Goal: Feedback & Contribution: Leave review/rating

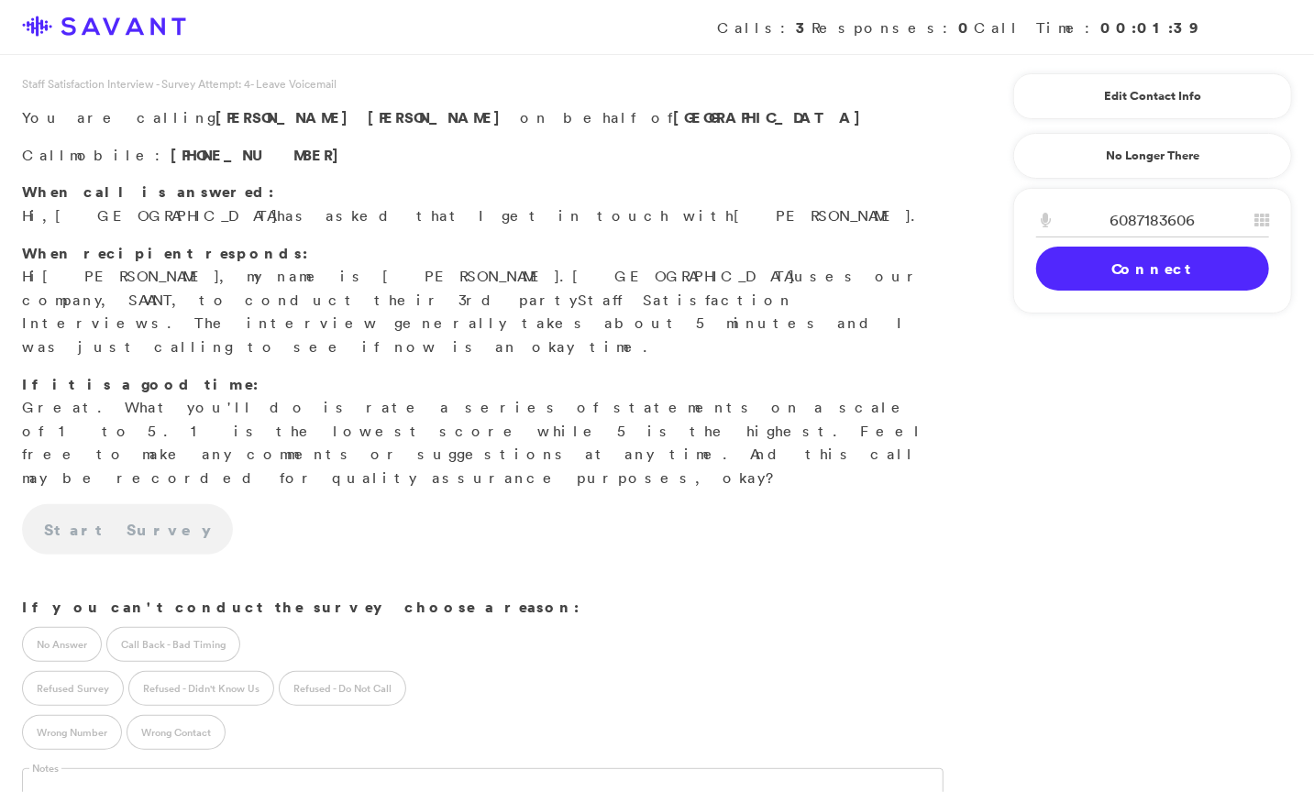
click at [1137, 277] on link "Connect" at bounding box center [1152, 269] width 233 height 44
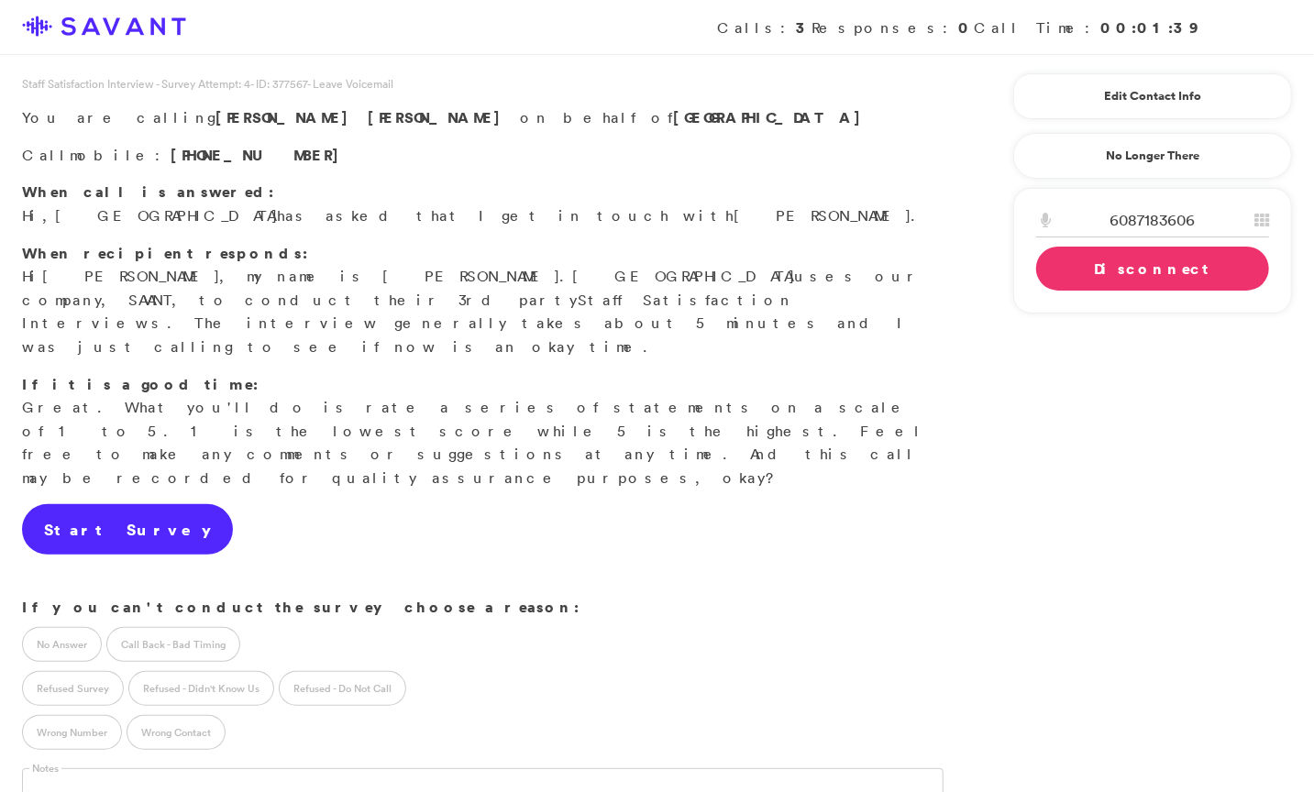
click at [102, 504] on link "Start Survey" at bounding box center [127, 529] width 211 height 51
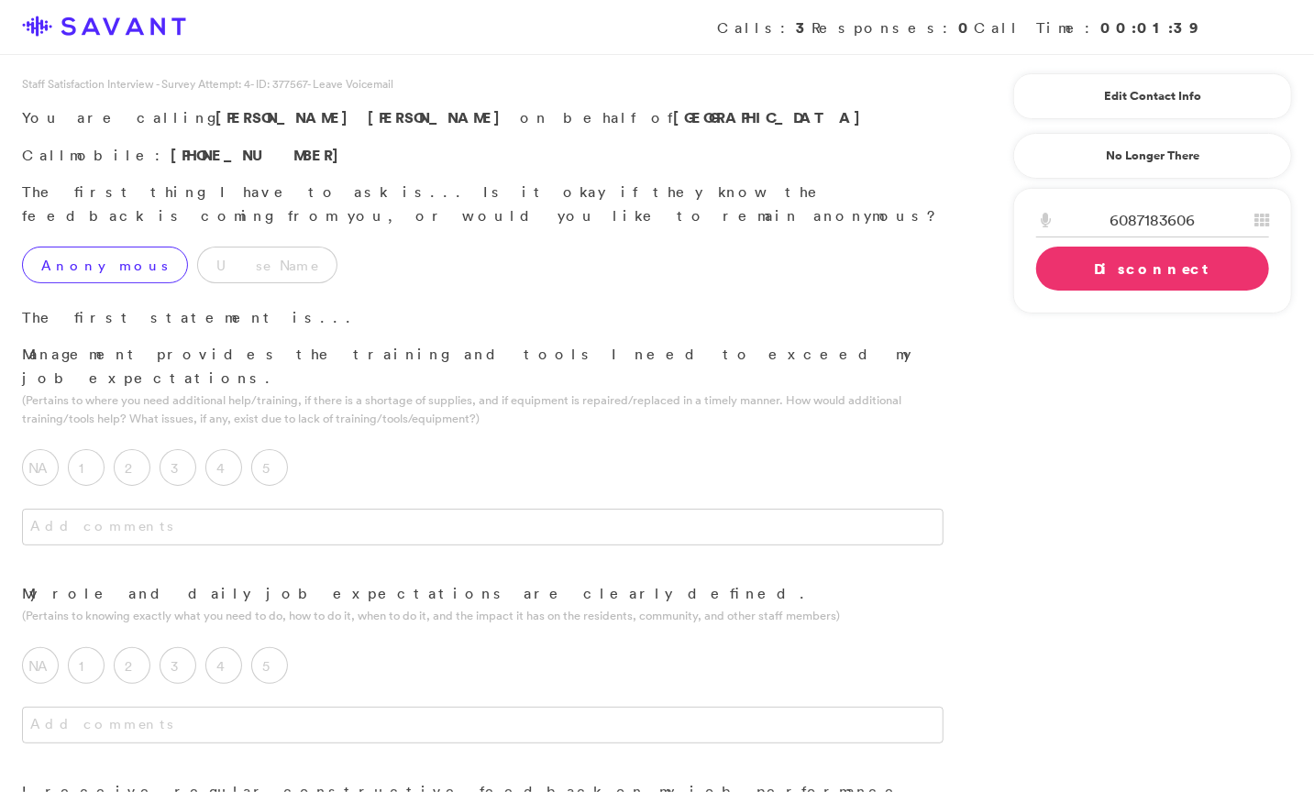
click at [78, 247] on label "Anonymous" at bounding box center [105, 265] width 166 height 37
click at [228, 449] on label "4" at bounding box center [223, 467] width 37 height 37
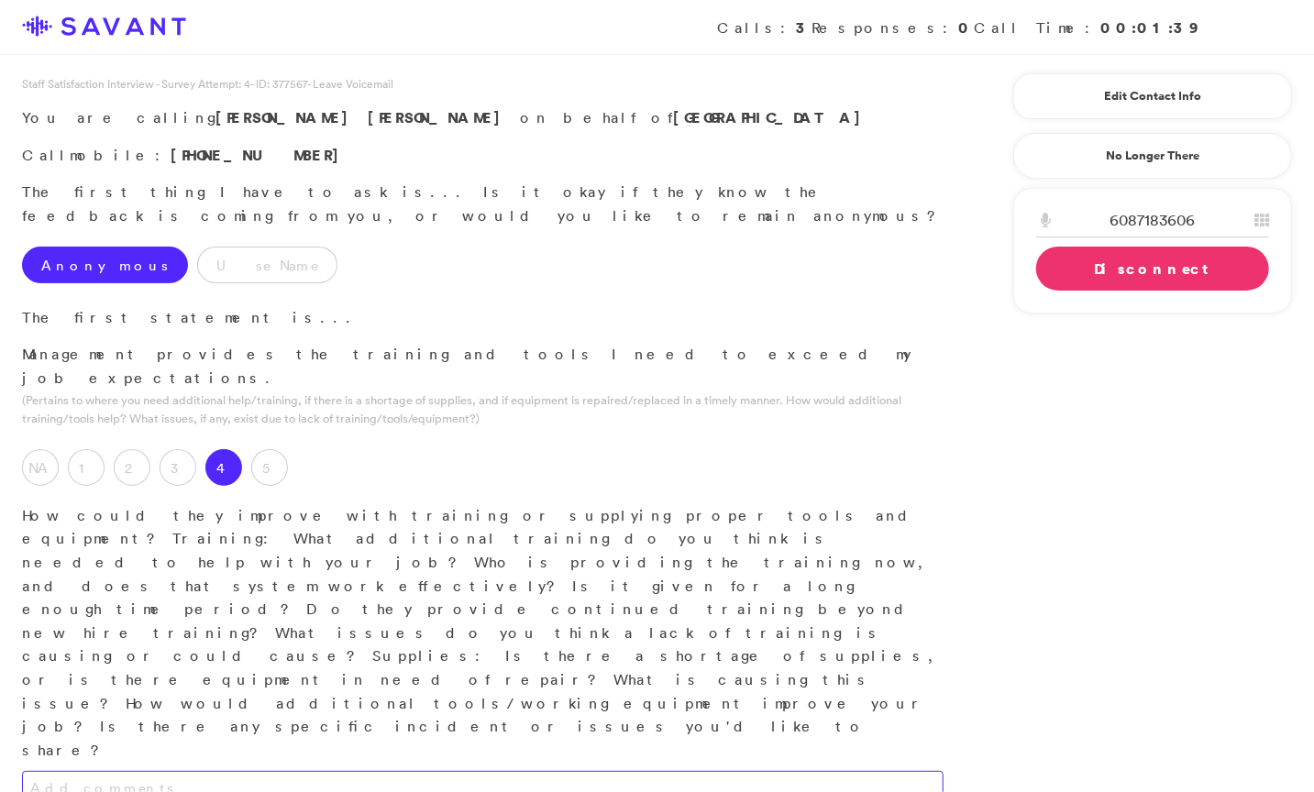
click at [305, 771] on textarea at bounding box center [482, 789] width 921 height 37
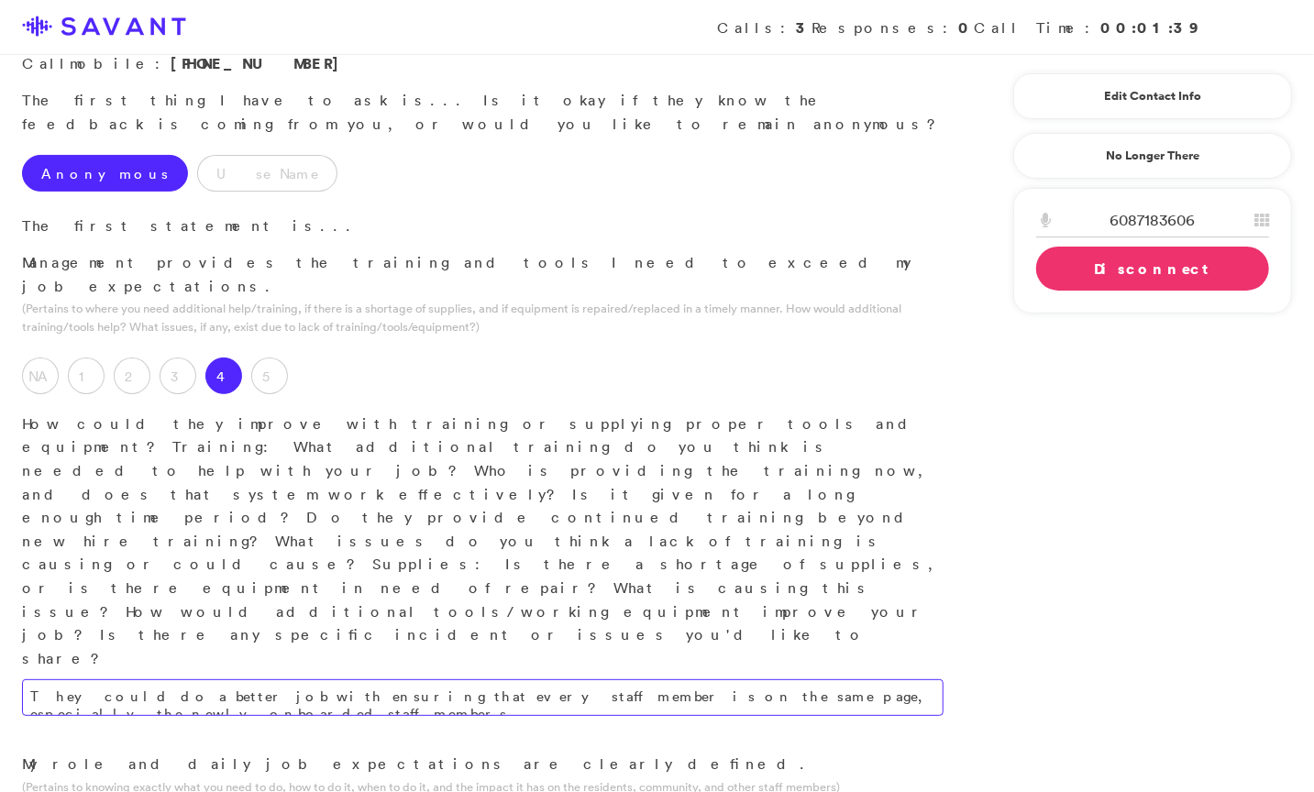
scroll to position [106, 0]
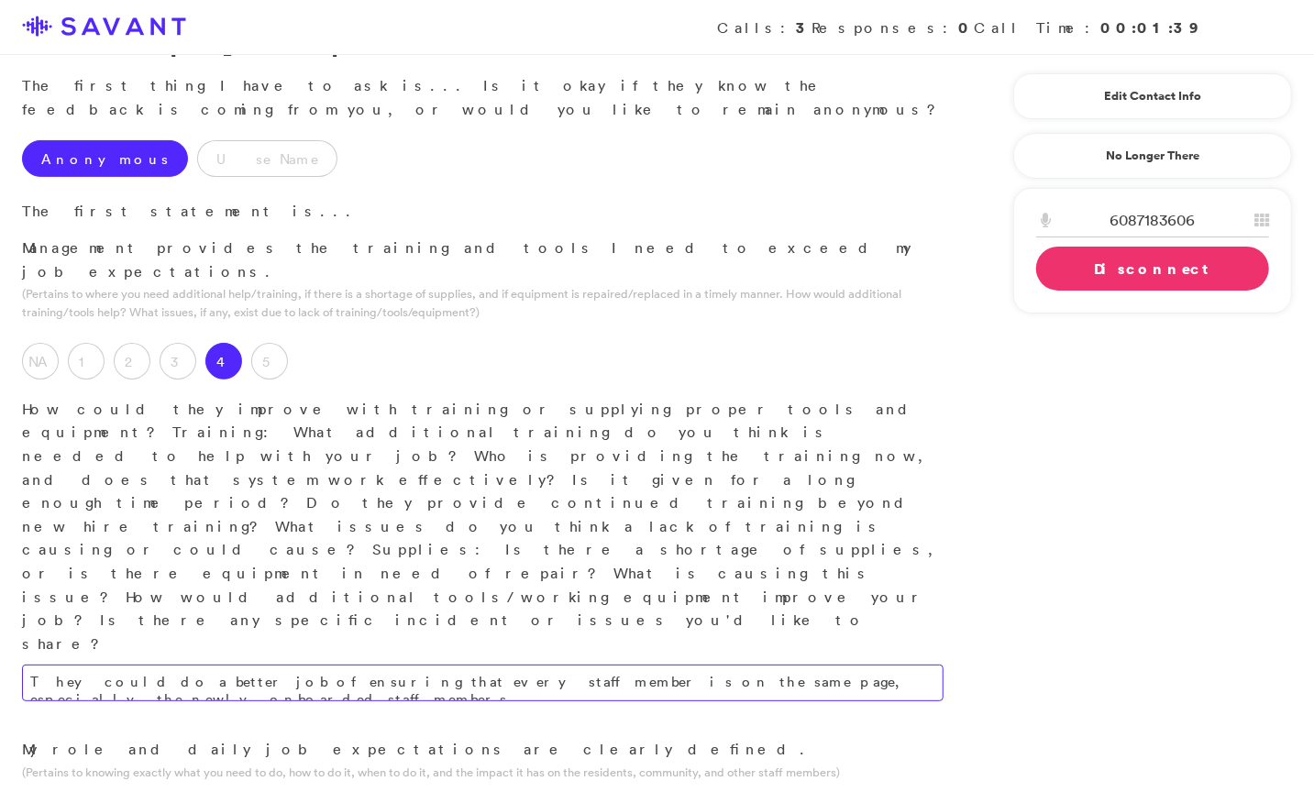
type textarea "They could do a better job of ensuring that every staff member is on the same p…"
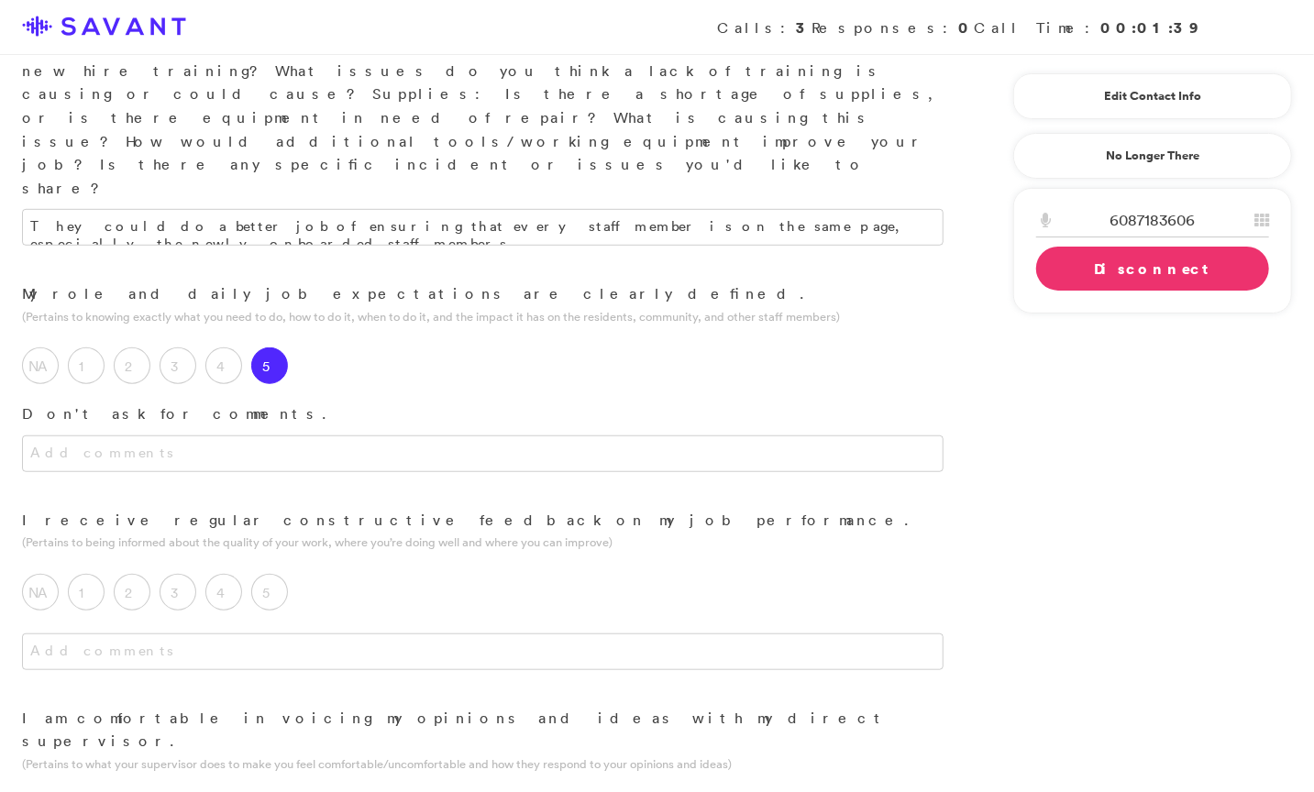
scroll to position [565, 0]
click at [224, 571] on label "4" at bounding box center [223, 589] width 37 height 37
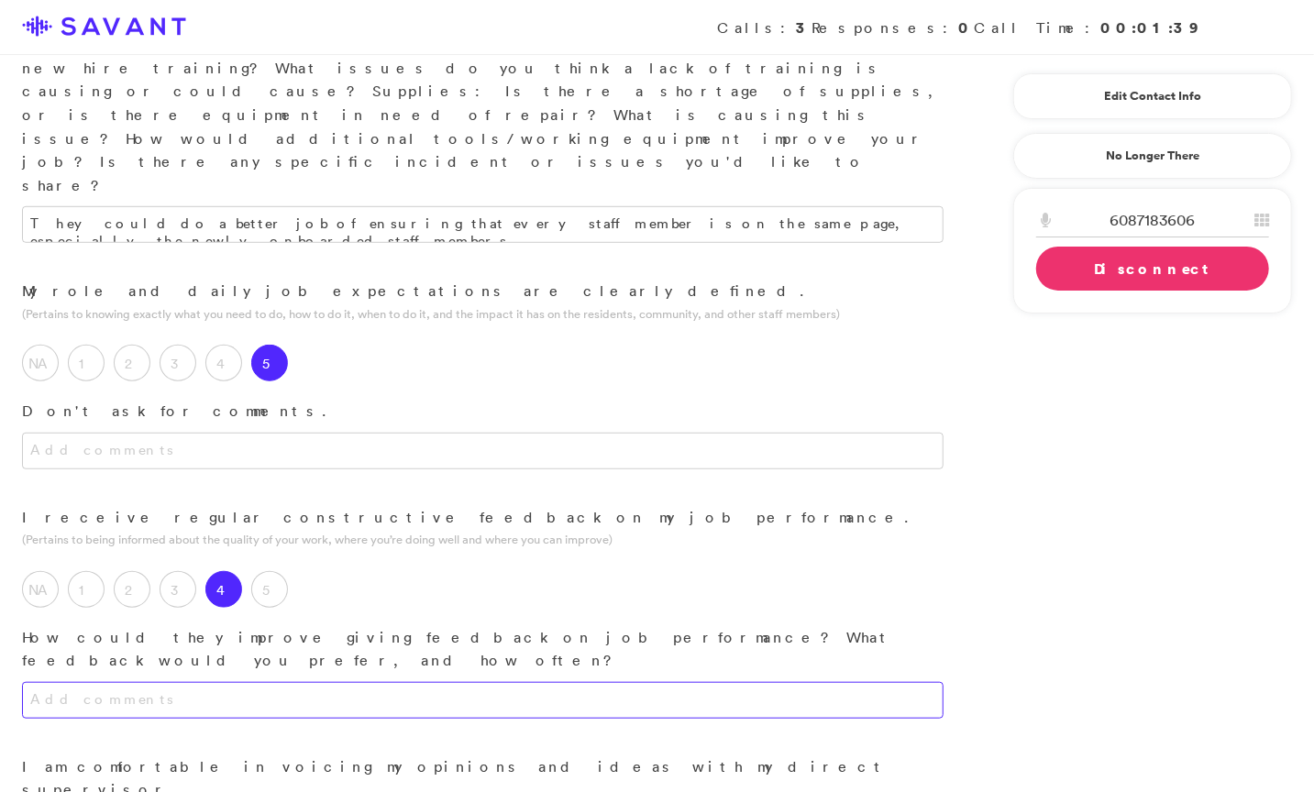
click at [260, 682] on textarea at bounding box center [482, 700] width 921 height 37
type textarea "K"
click at [755, 682] on textarea "Continue what they just started doing. They now hold meetings at 11 am on Monda…" at bounding box center [482, 700] width 921 height 37
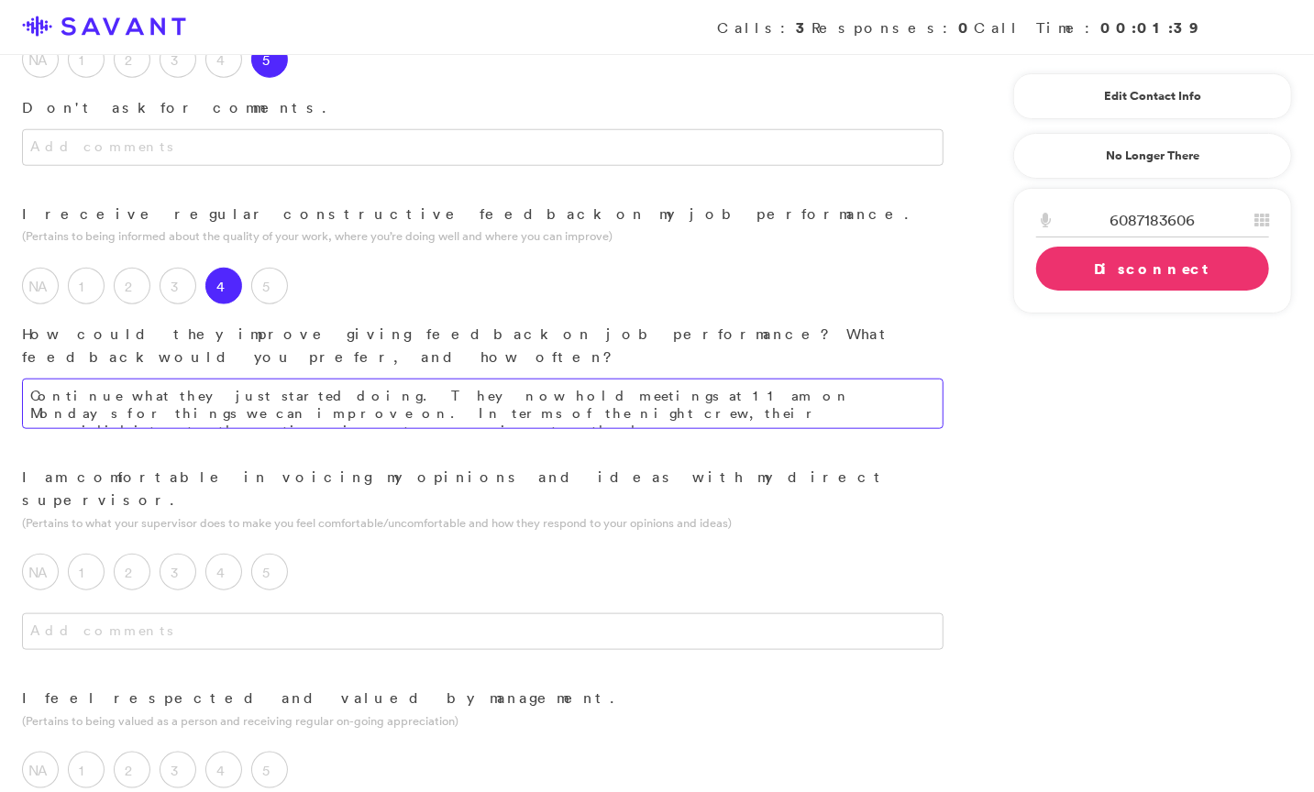
scroll to position [889, 0]
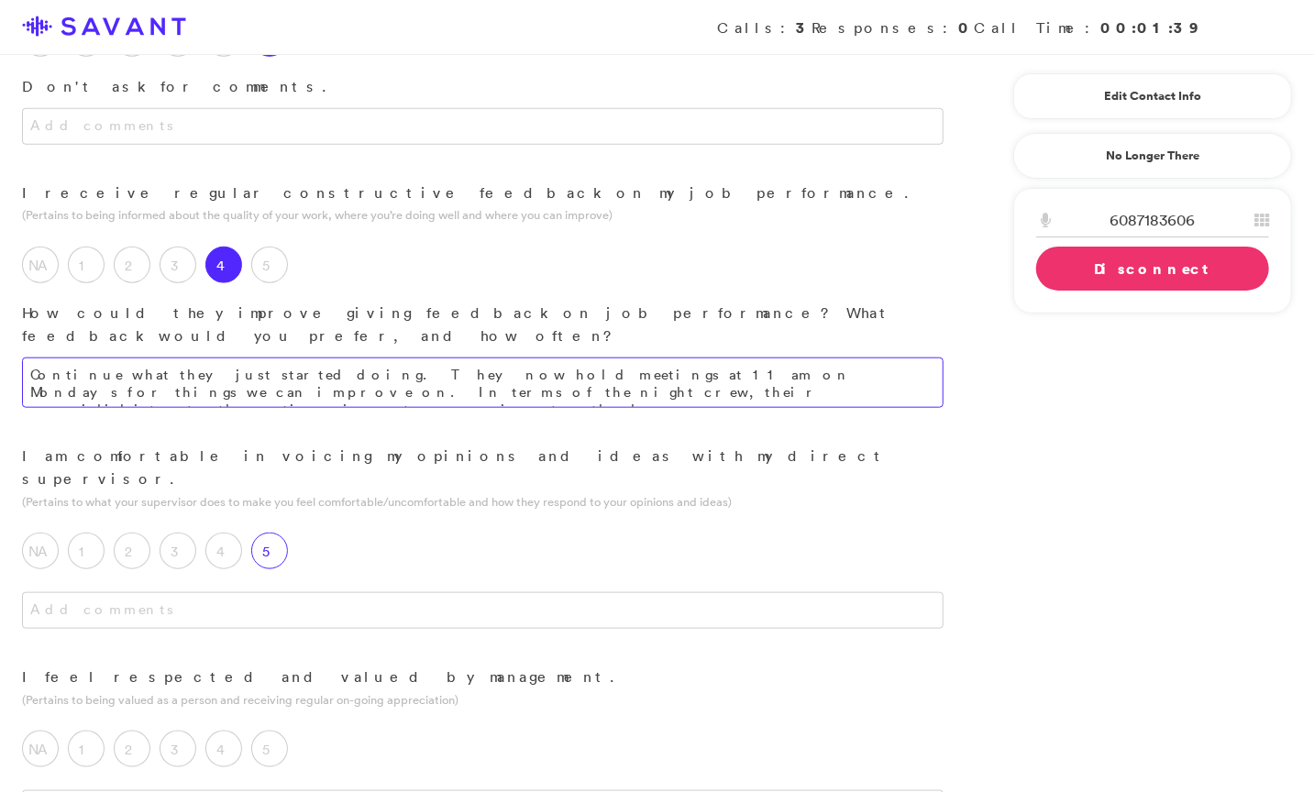
type textarea "Continue what they just started doing. They now hold meetings at 11 am on Monda…"
click at [259, 533] on label "5" at bounding box center [269, 551] width 37 height 37
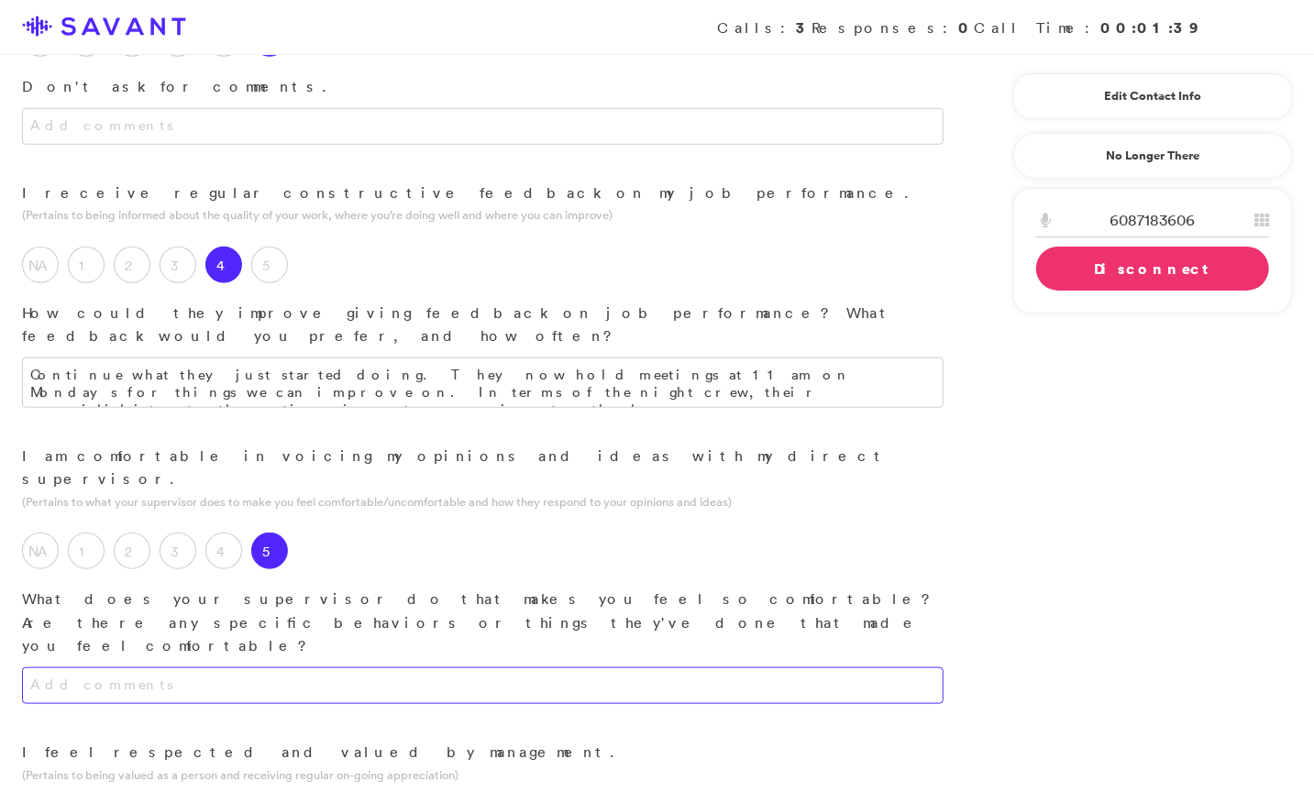
click at [419, 667] on textarea at bounding box center [482, 685] width 921 height 37
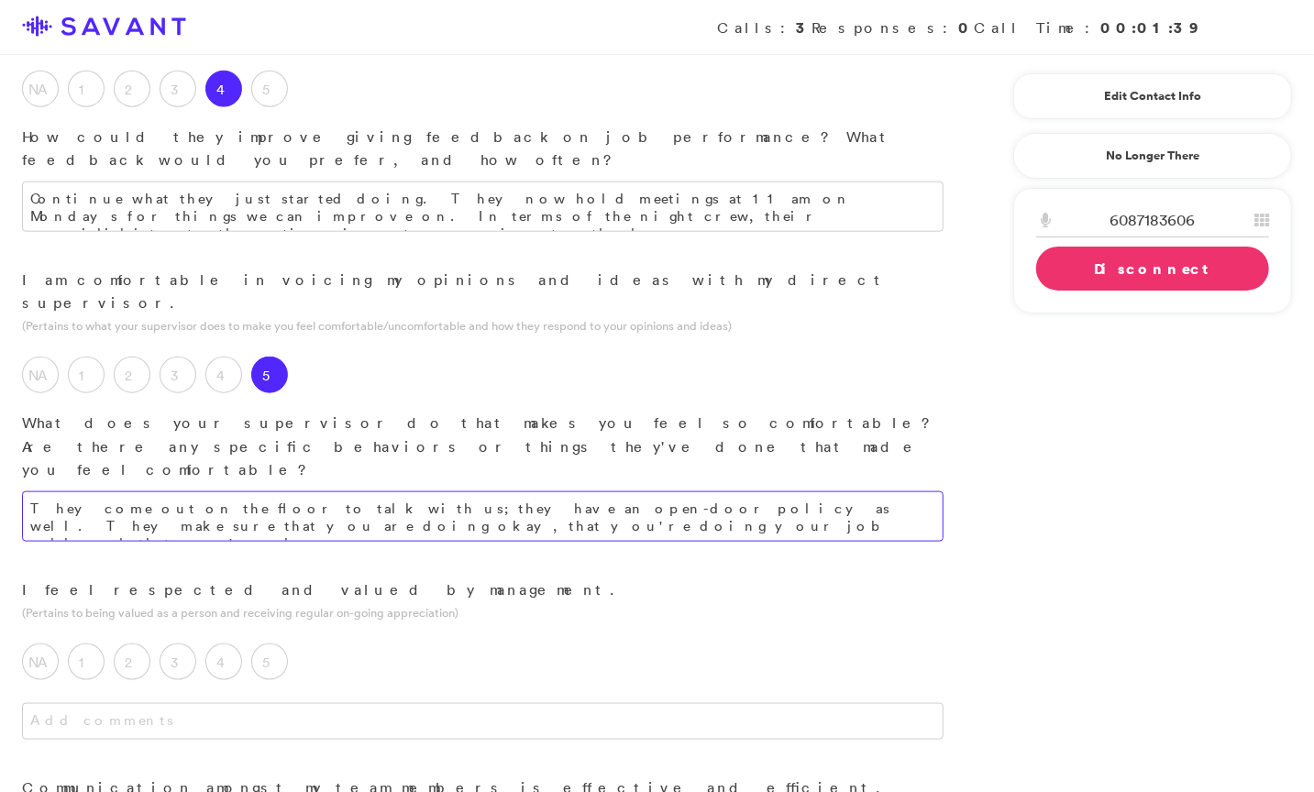
scroll to position [1071, 0]
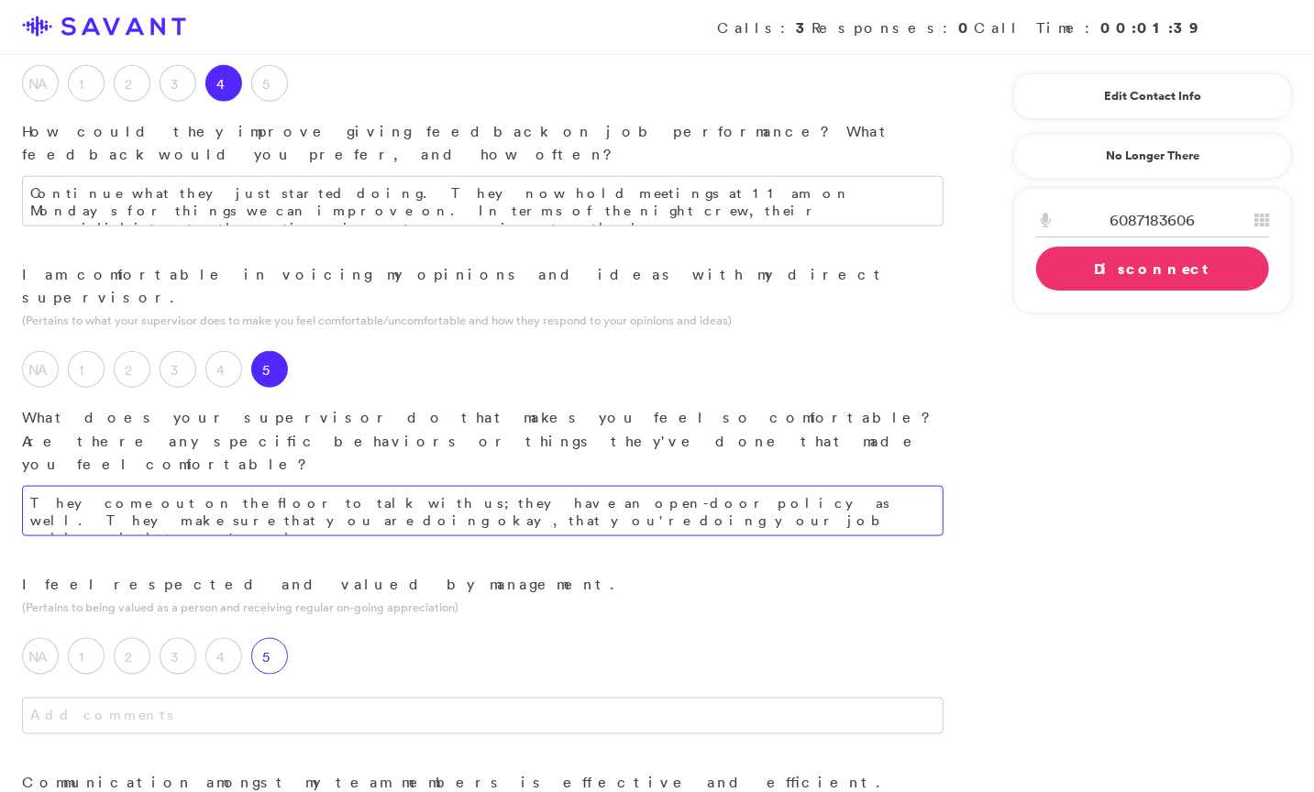
type textarea "They come out on the floor to talk with us; they have an open-door policy as we…"
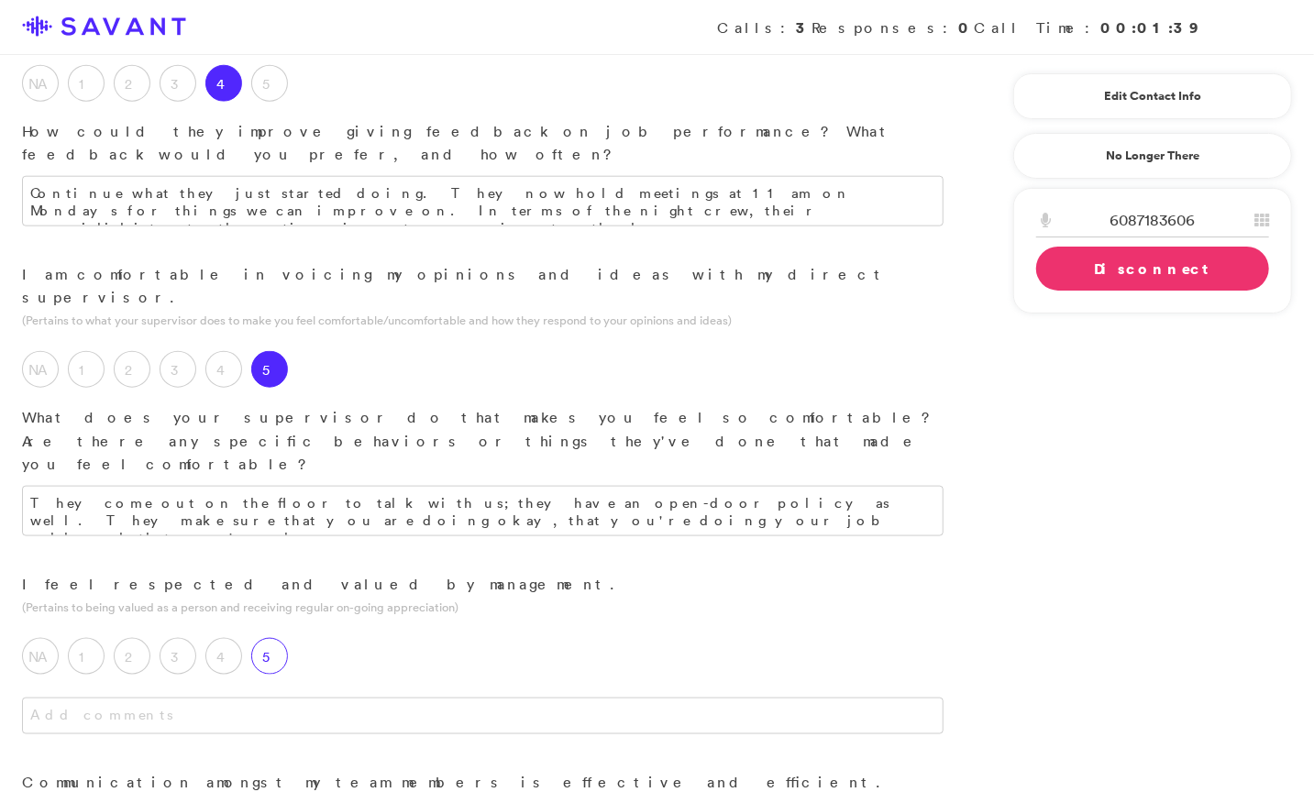
click at [280, 638] on label "5" at bounding box center [269, 656] width 37 height 37
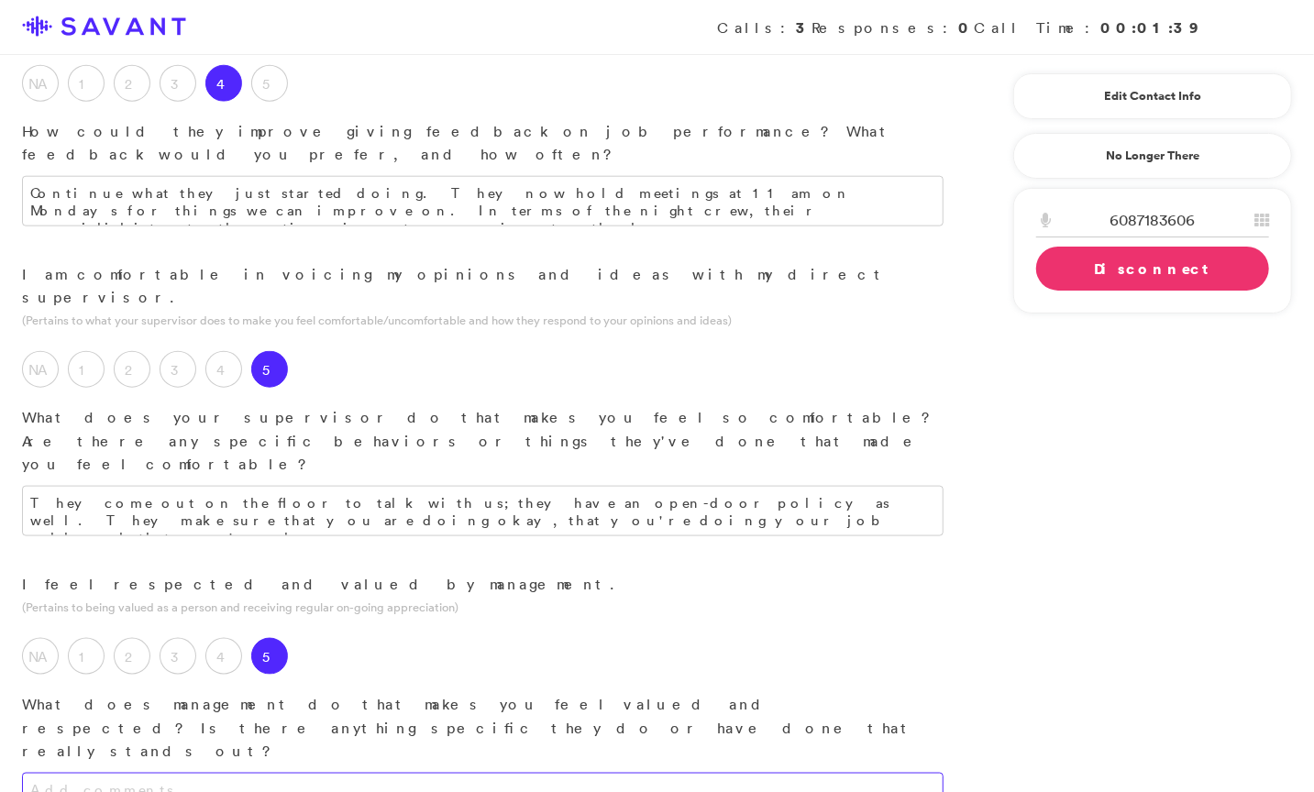
click at [322, 773] on textarea at bounding box center [482, 791] width 921 height 37
type textarea "I"
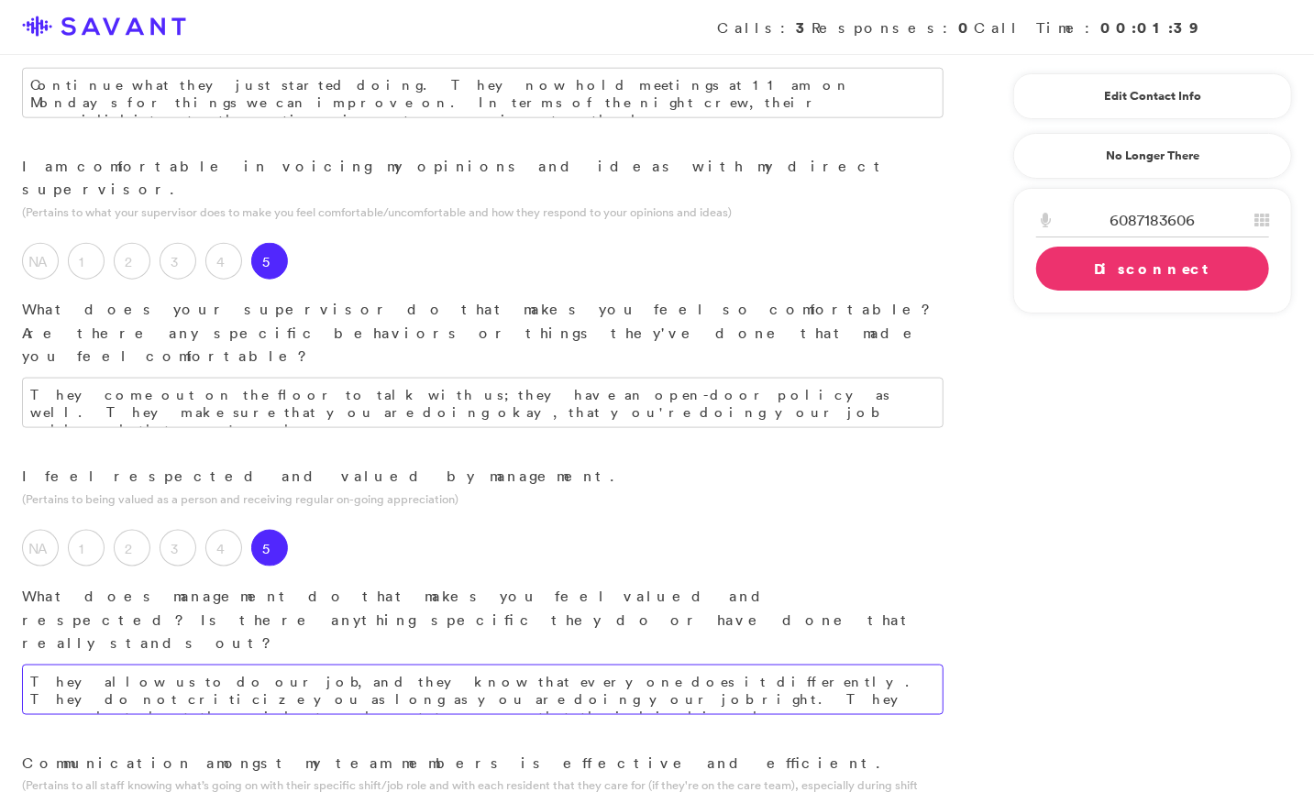
scroll to position [1185, 0]
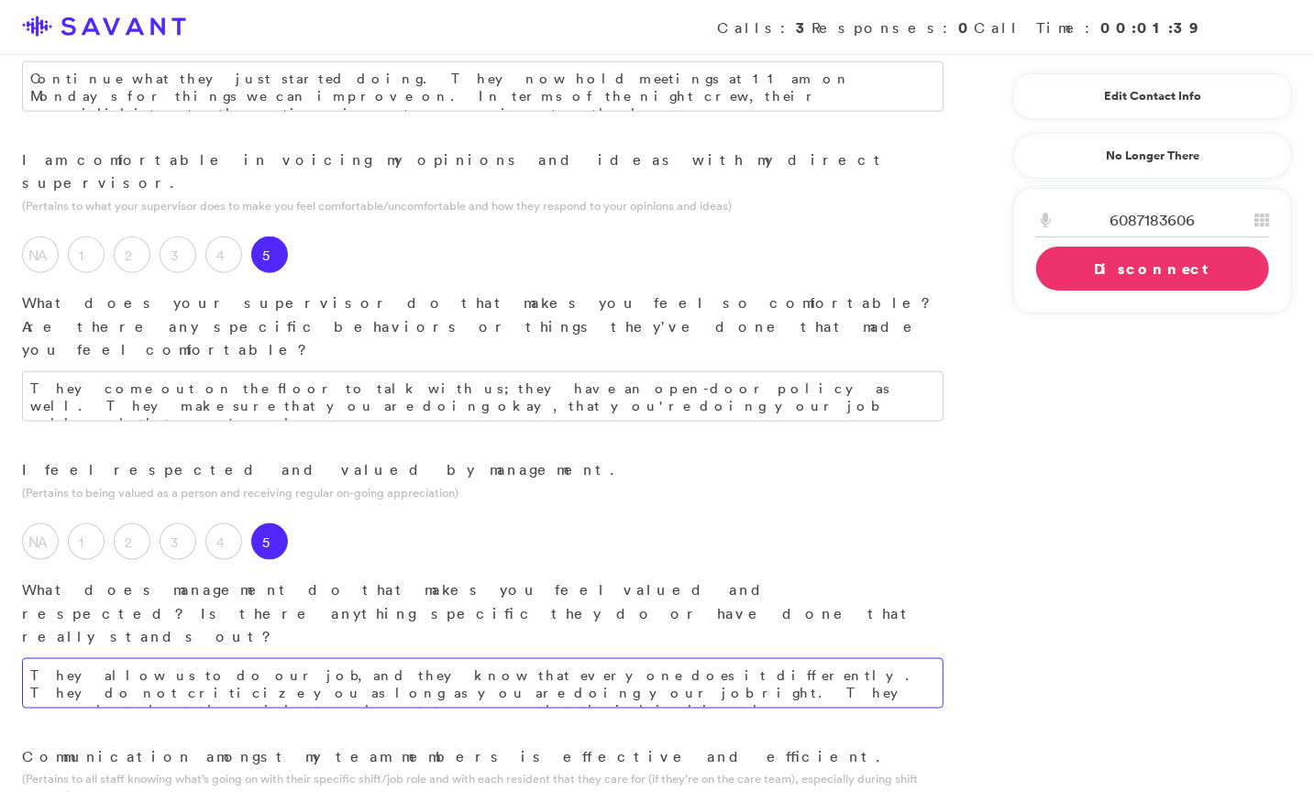
type textarea "They allow us to do our job, and they know that everyone does it differently. T…"
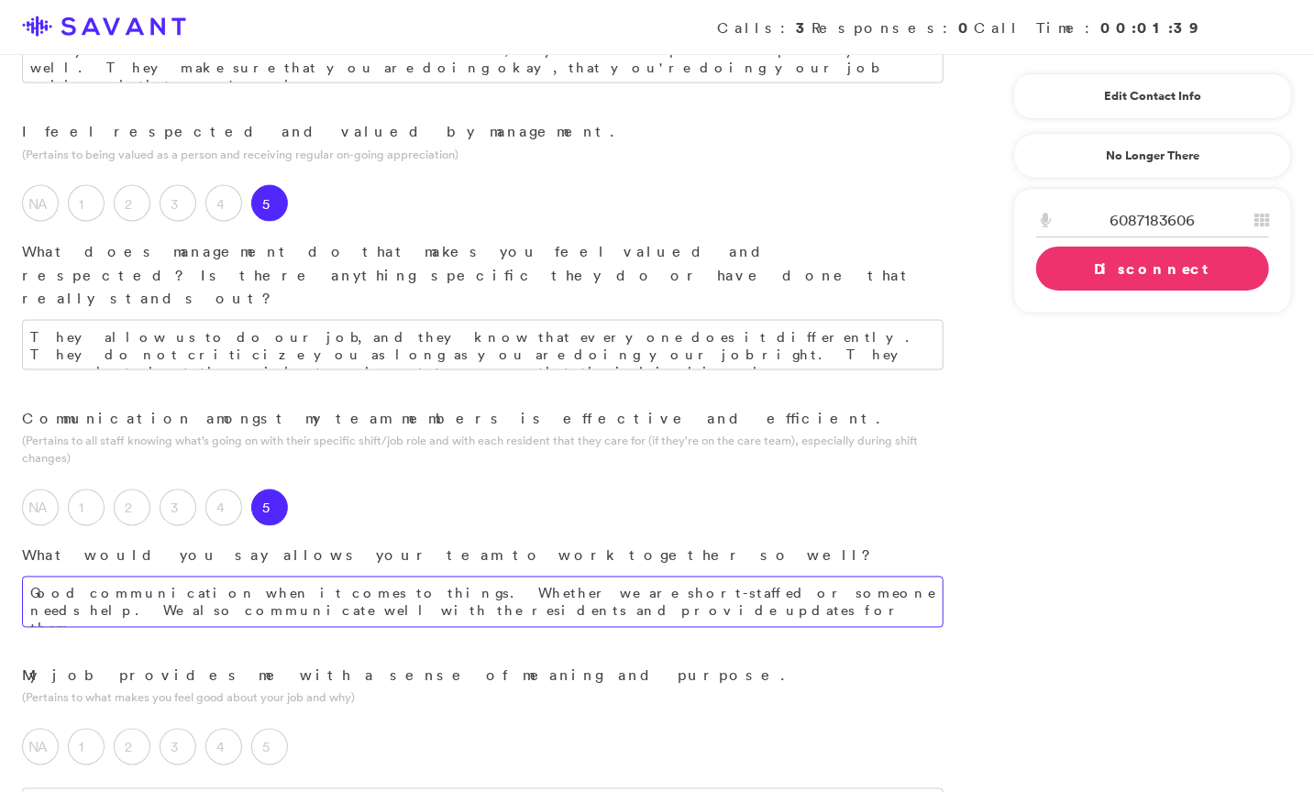
scroll to position [1543, 0]
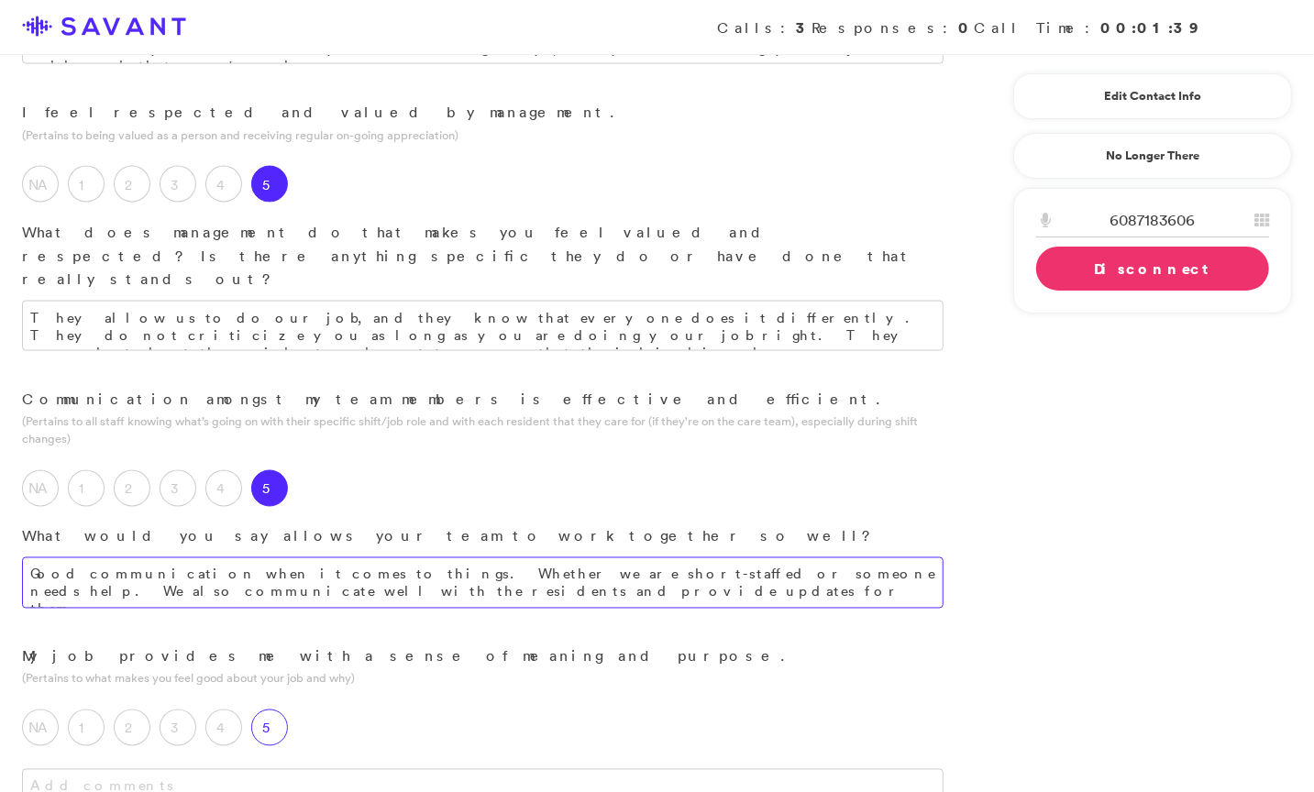
type textarea "Good communication when it comes to things. Whether we are short-staffed or som…"
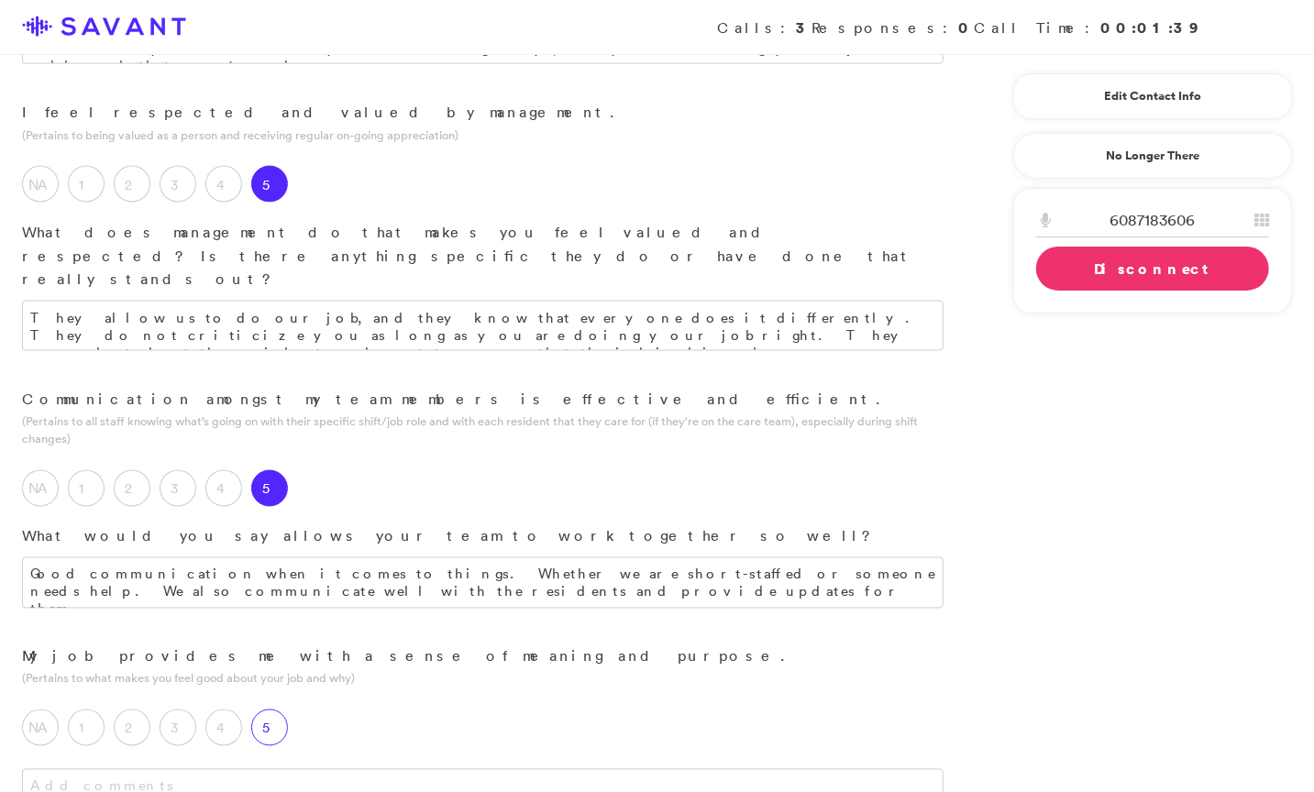
click at [268, 710] on label "5" at bounding box center [269, 728] width 37 height 37
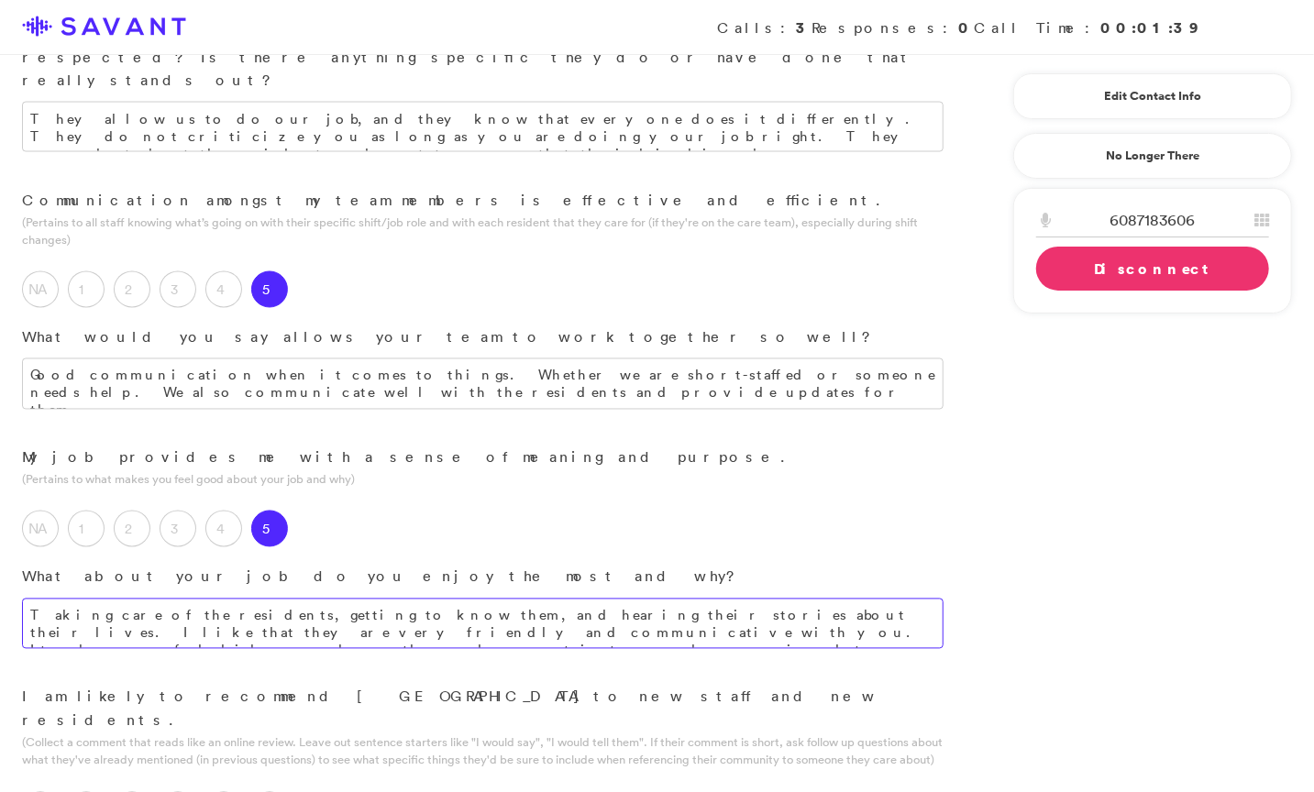
scroll to position [1752, 0]
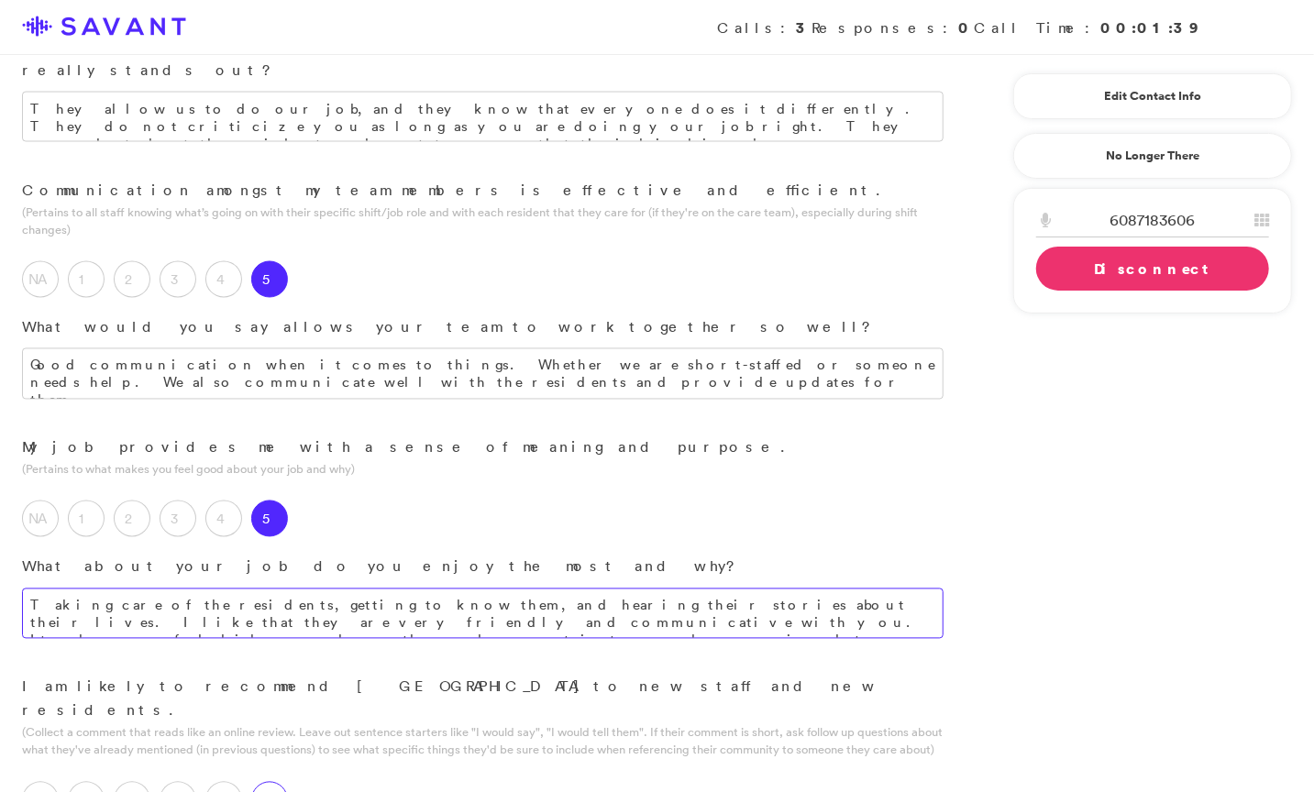
type textarea "Taking care of the residents, getting to know them, and hearing their stories a…"
click at [262, 782] on label "5" at bounding box center [269, 800] width 37 height 37
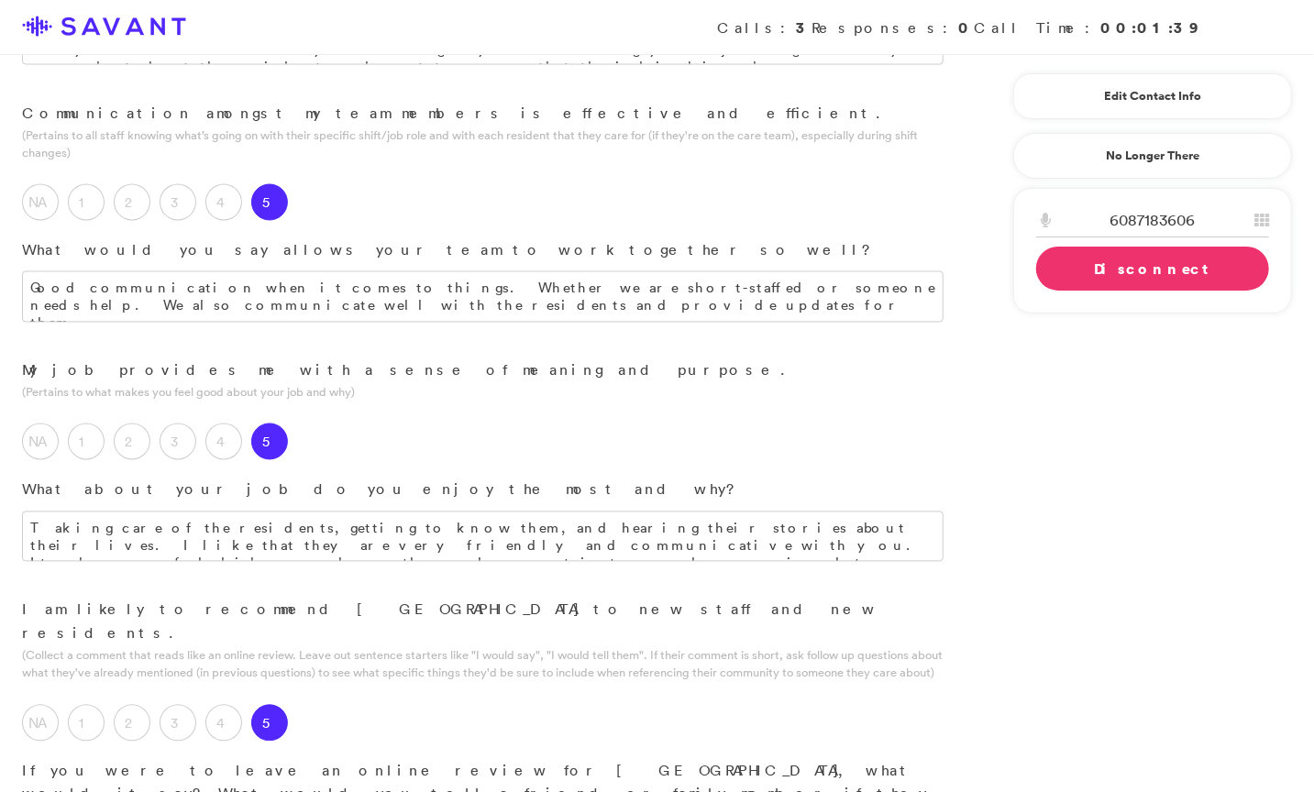
scroll to position [1837, 0]
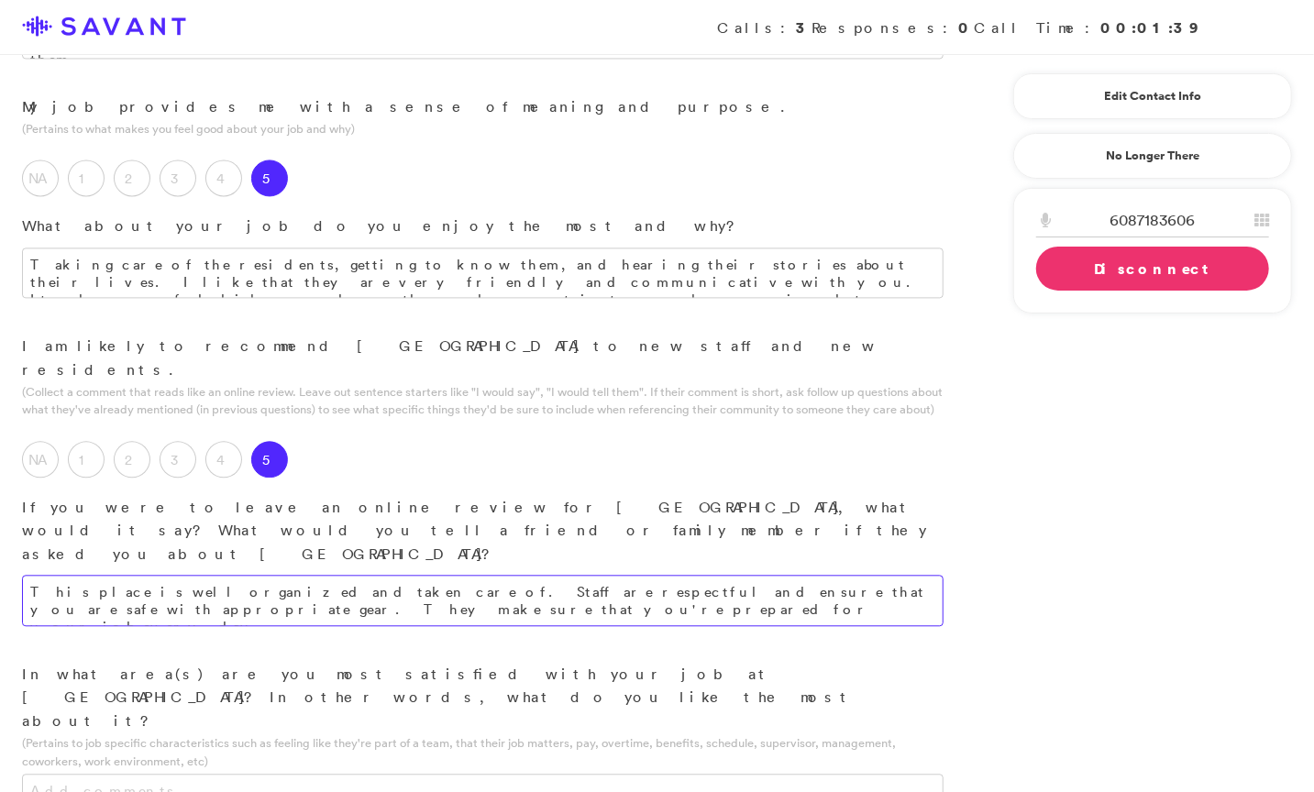
scroll to position [2115, 0]
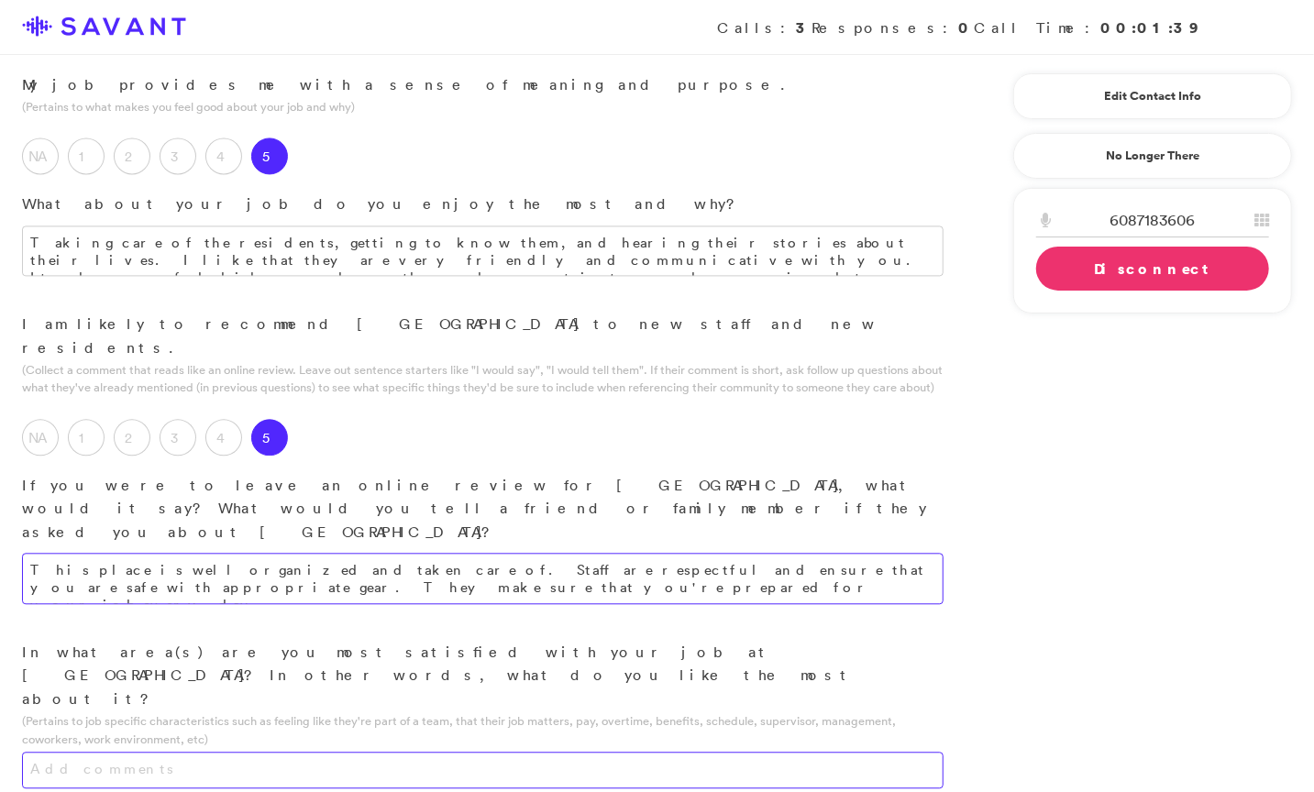
type textarea "This place is well organized and taken care of. Staff are respectful and ensure…"
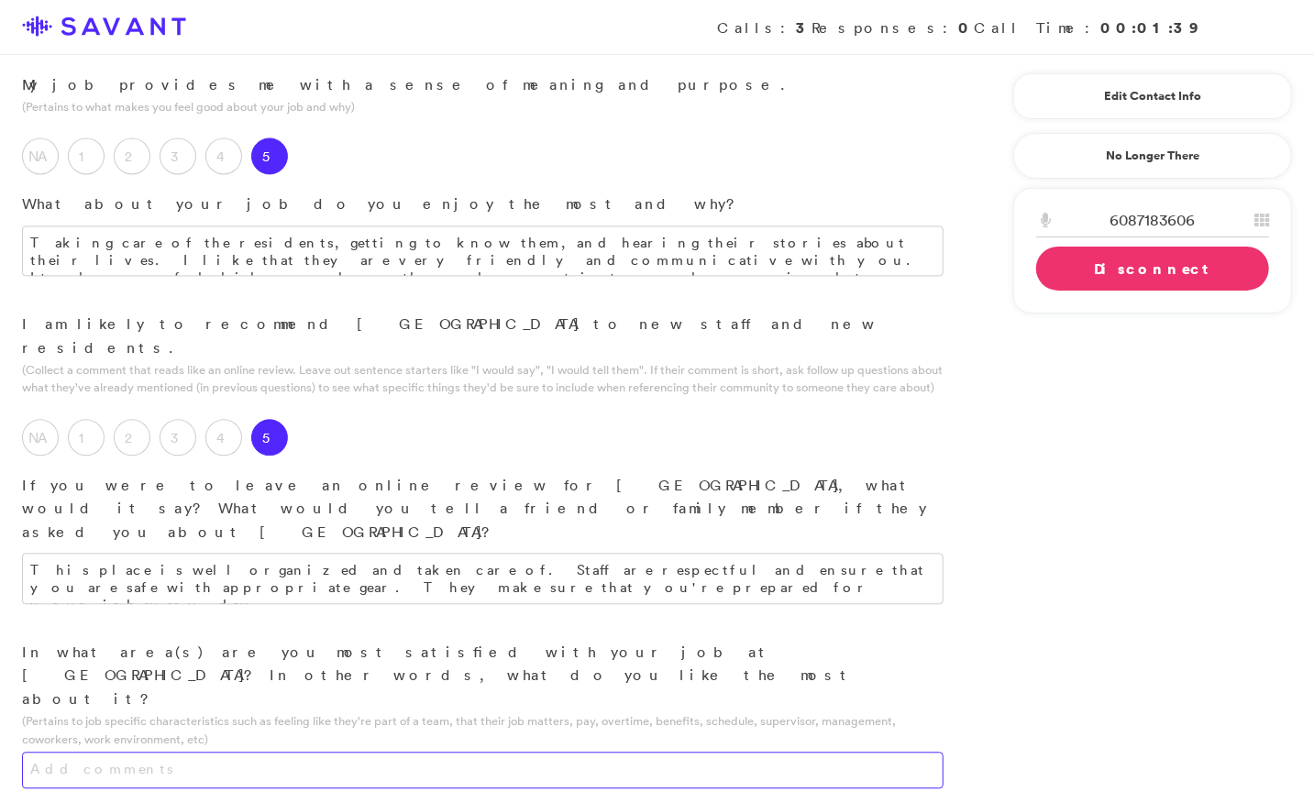
click at [479, 752] on textarea at bounding box center [482, 770] width 921 height 37
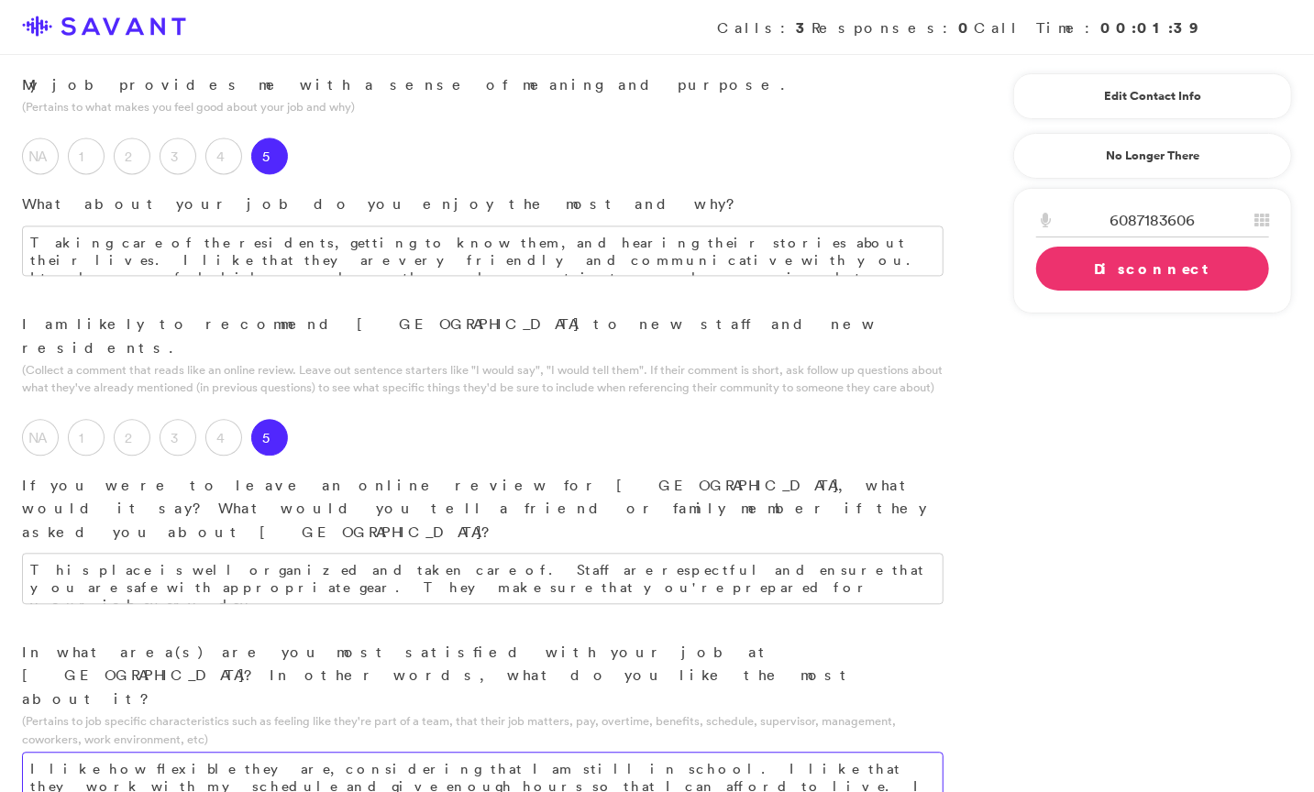
type textarea "I like how flexible they are, considering that I am still in school. I like tha…"
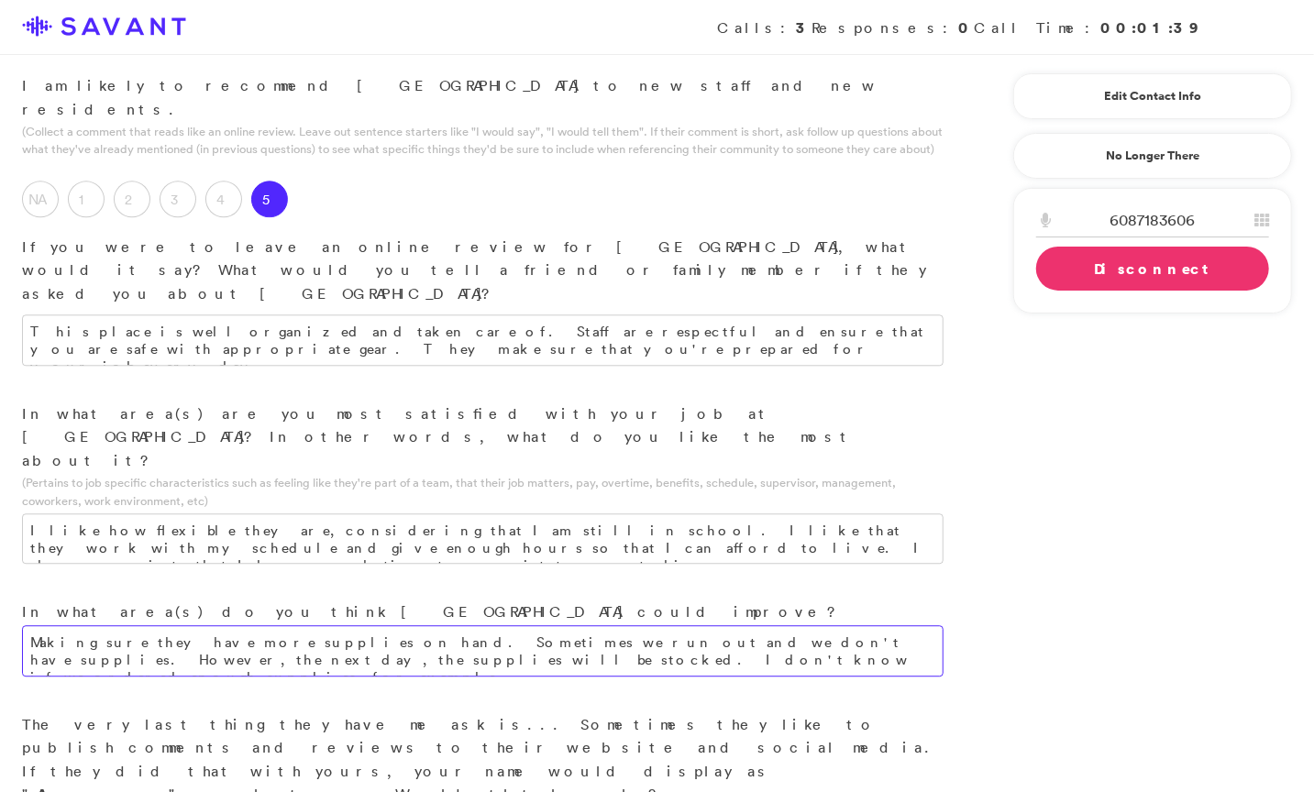
scroll to position [2355, 0]
type textarea "Making sure they have more supplies on hand. Sometimes we run out and we don't …"
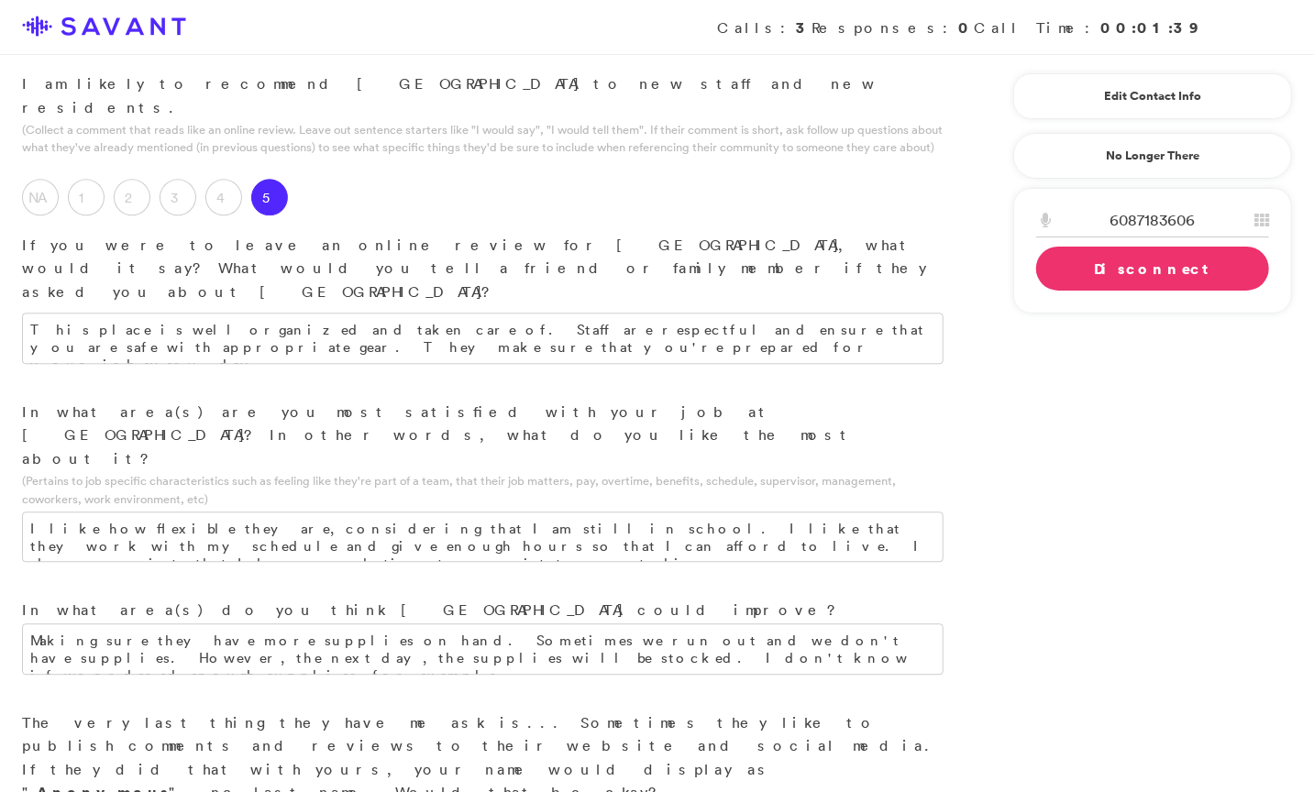
click at [1102, 265] on link "Disconnect" at bounding box center [1152, 269] width 233 height 44
